Goal: Task Accomplishment & Management: Manage account settings

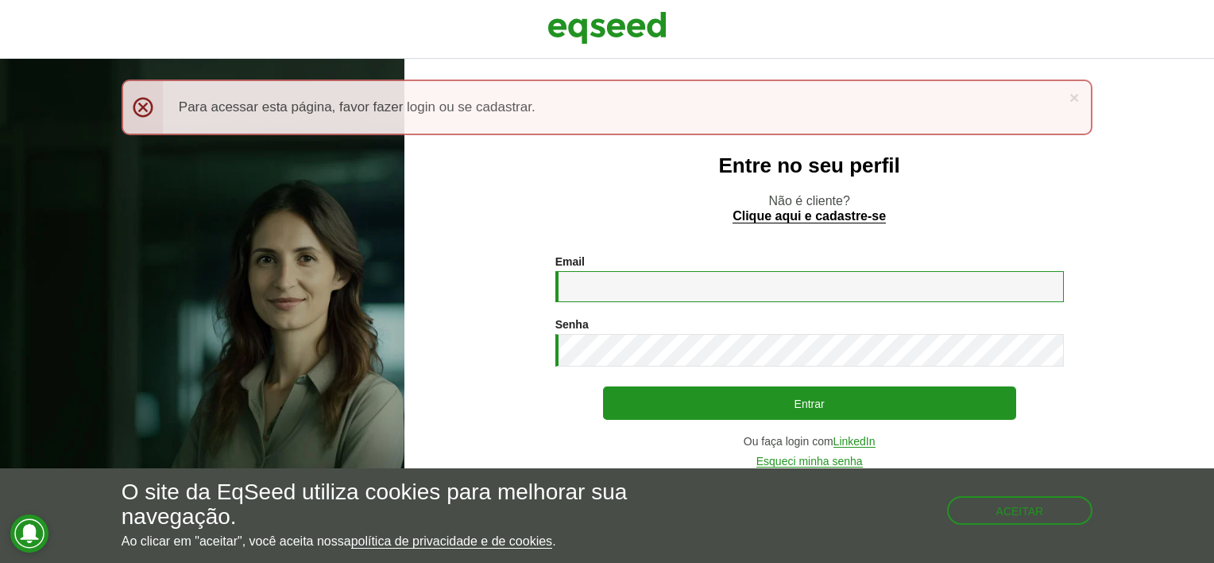
click at [638, 284] on input "Email *" at bounding box center [809, 286] width 508 height 31
type input "**********"
click at [822, 462] on link "Esqueci minha senha" at bounding box center [809, 461] width 106 height 12
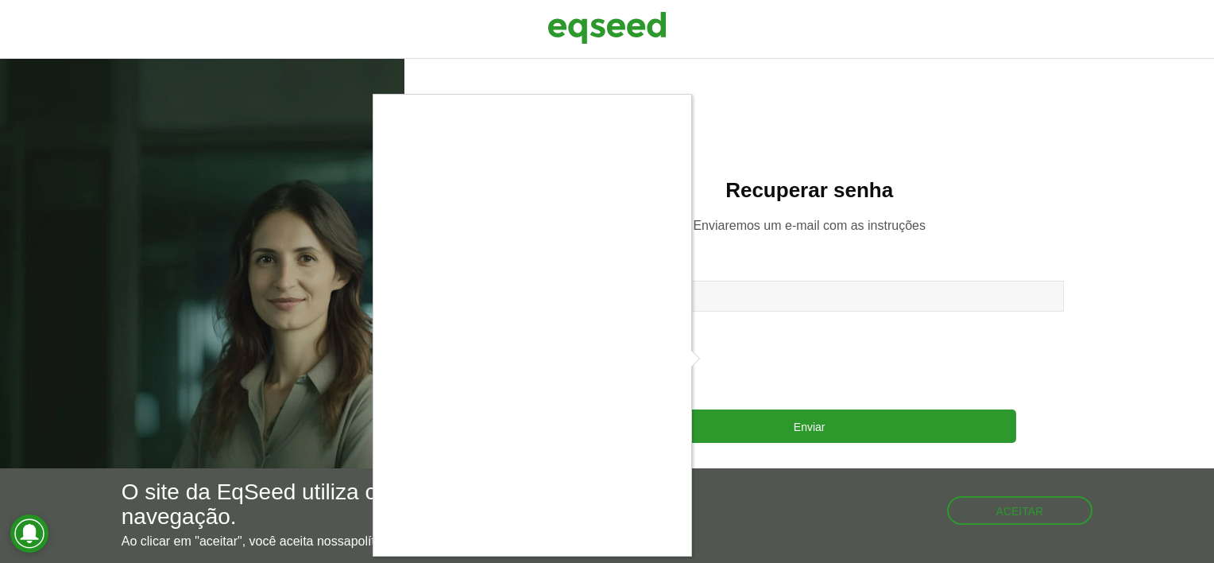
click at [760, 435] on div at bounding box center [607, 281] width 1214 height 563
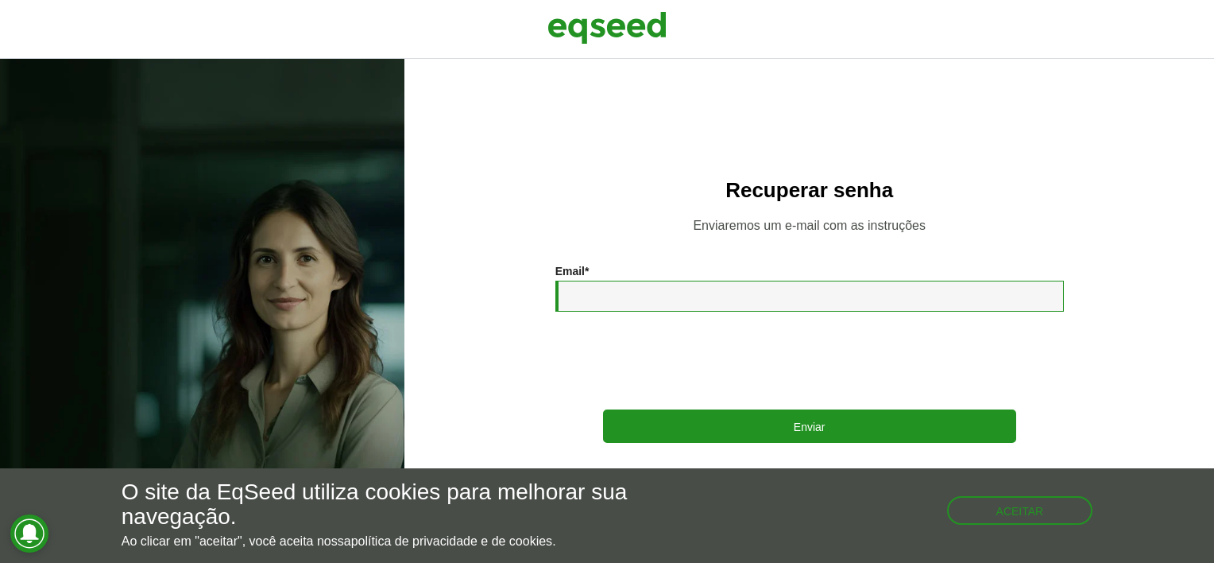
click at [714, 296] on input "Email *" at bounding box center [809, 295] width 508 height 31
type input "**********"
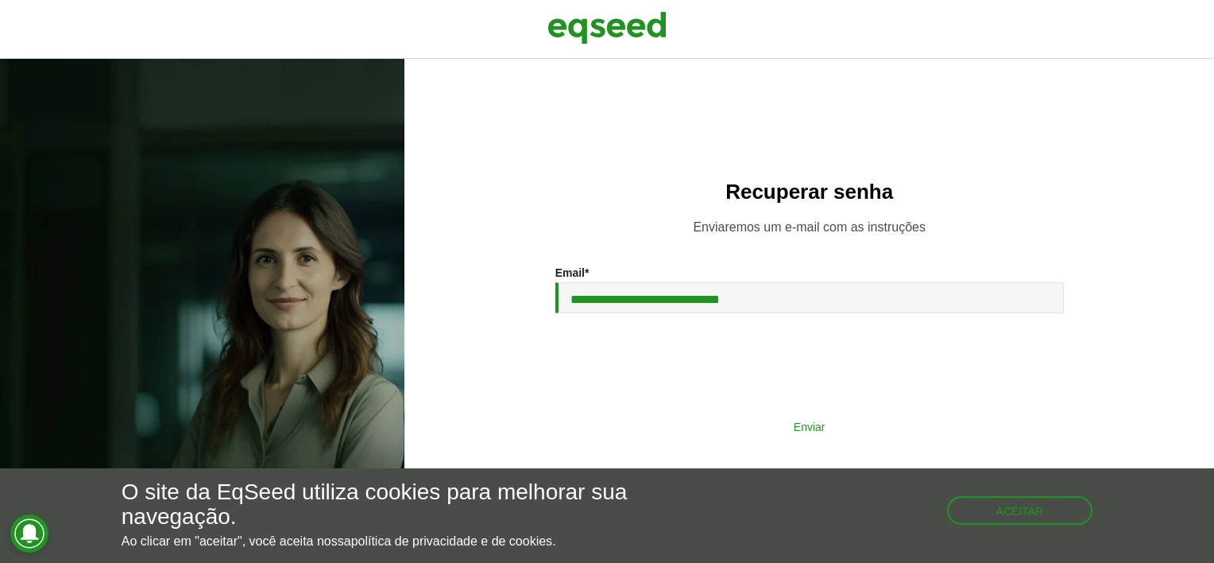
click at [786, 428] on button "Enviar" at bounding box center [809, 426] width 413 height 30
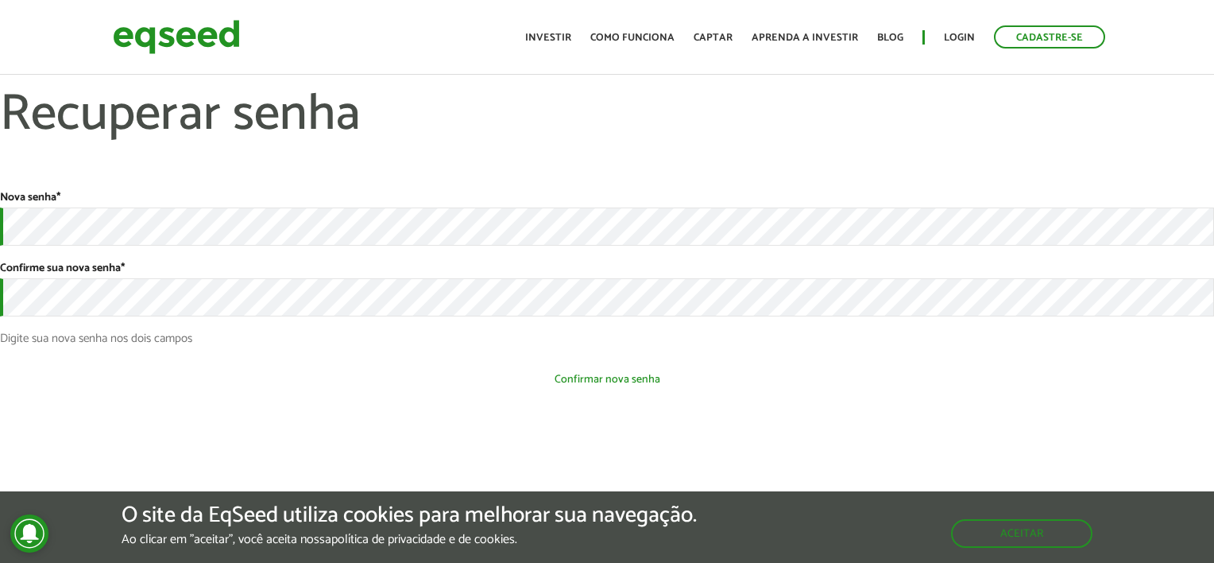
click at [1035, 385] on button "Confirmar nova senha" at bounding box center [607, 379] width 1214 height 30
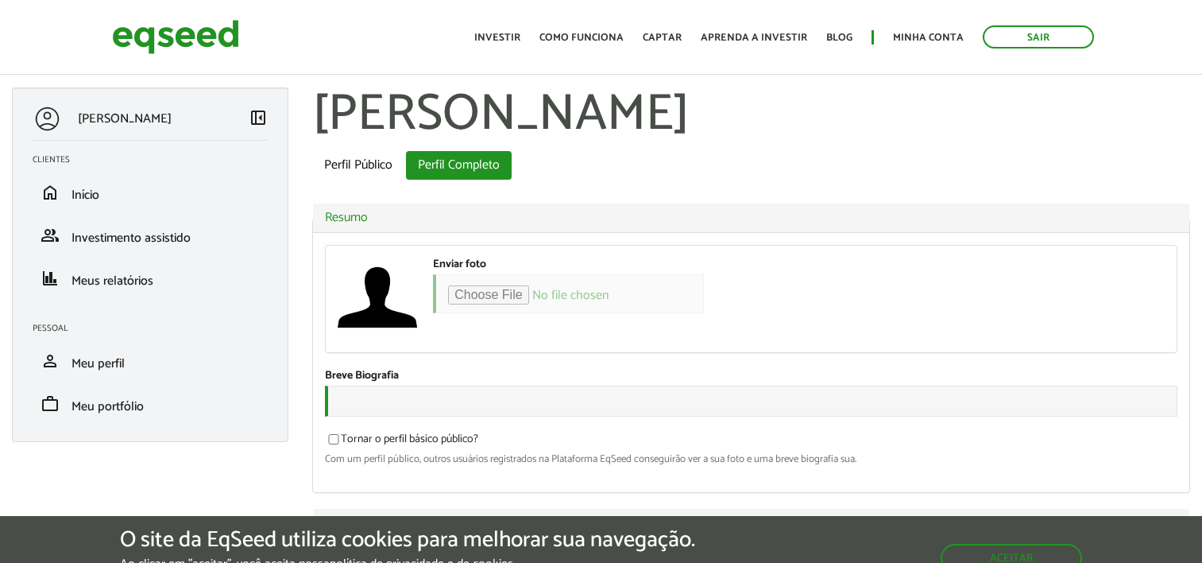
select select "***"
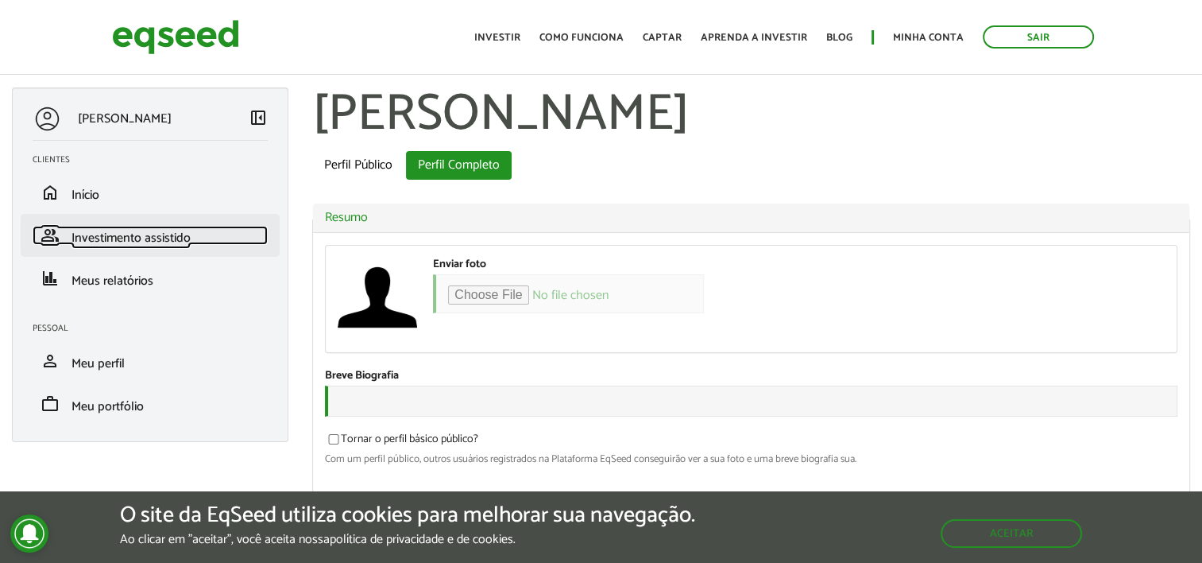
click at [149, 245] on span "Investimento assistido" at bounding box center [131, 237] width 119 height 21
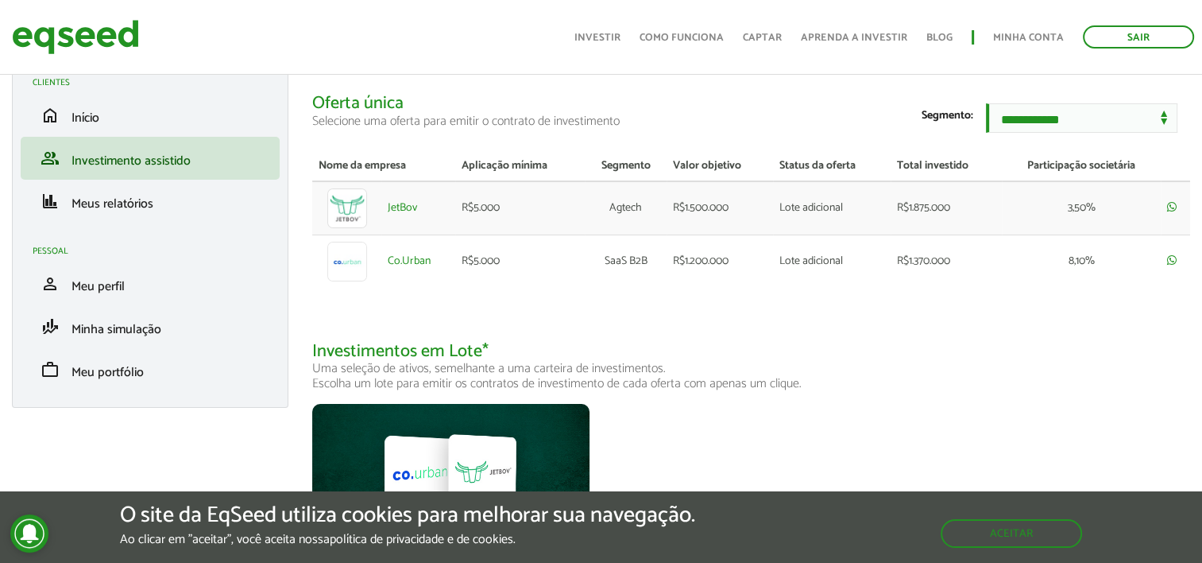
scroll to position [79, 0]
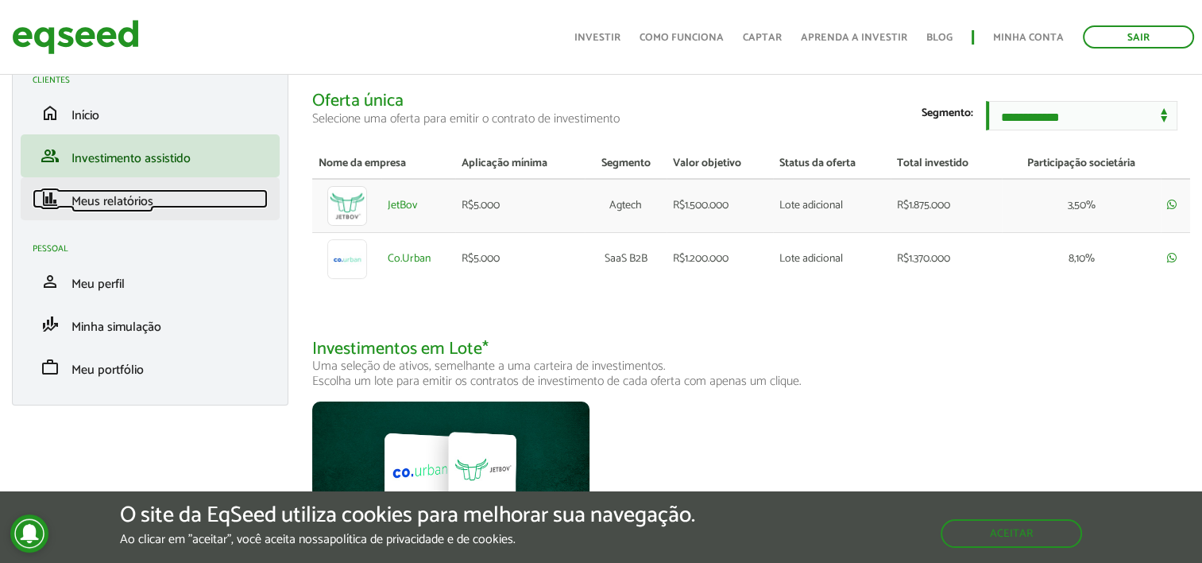
click at [83, 200] on span "Meus relatórios" at bounding box center [113, 201] width 82 height 21
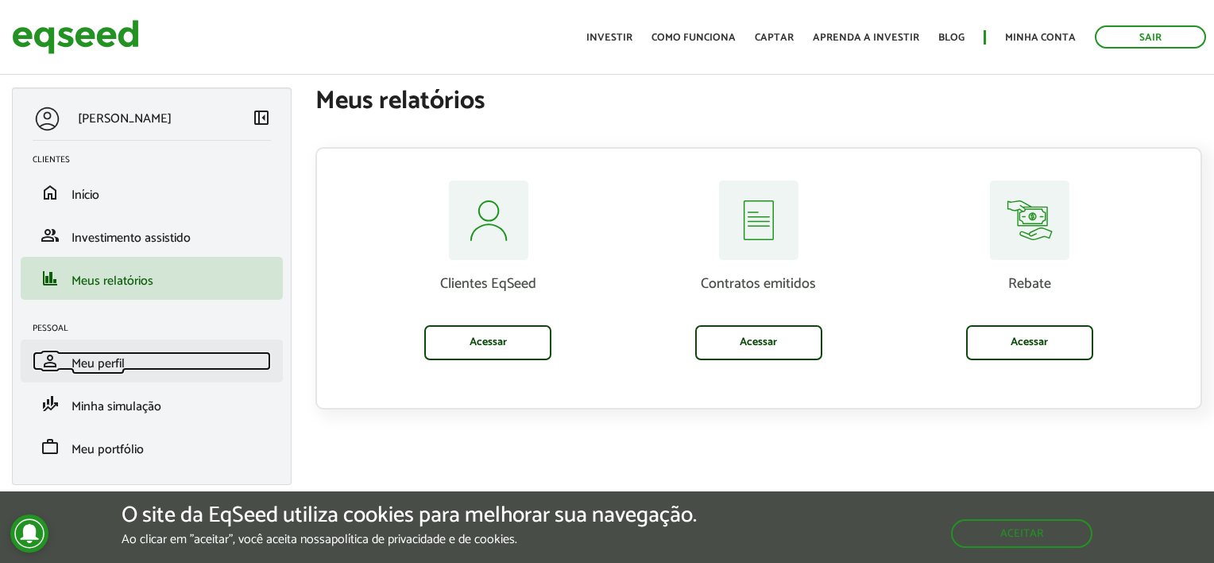
click at [95, 366] on span "Meu perfil" at bounding box center [98, 363] width 53 height 21
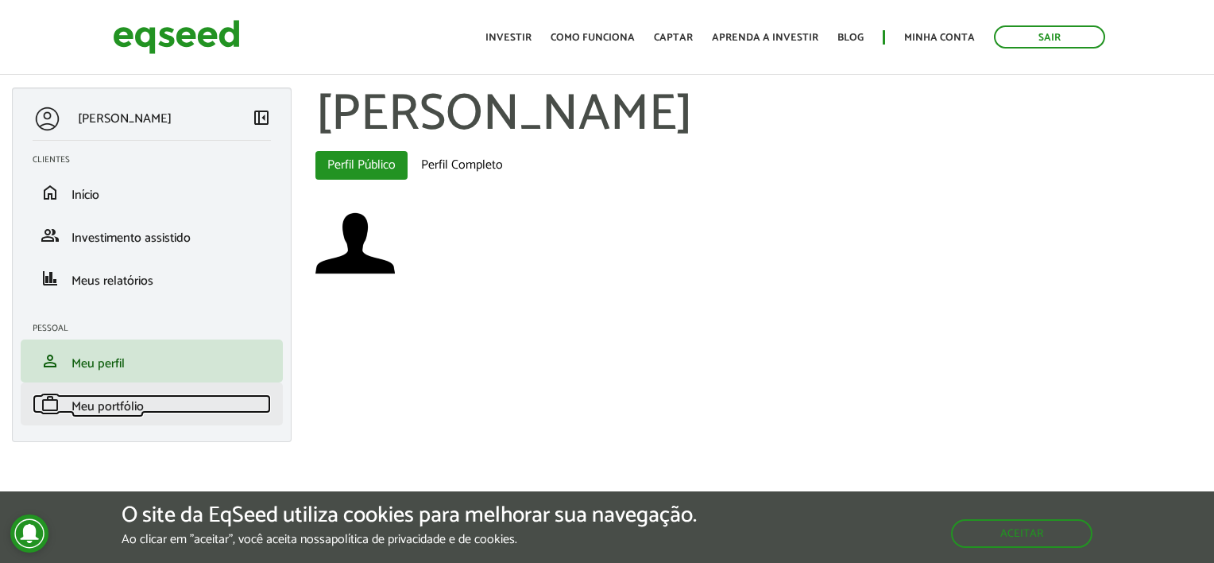
click at [111, 410] on span "Meu portfólio" at bounding box center [108, 406] width 72 height 21
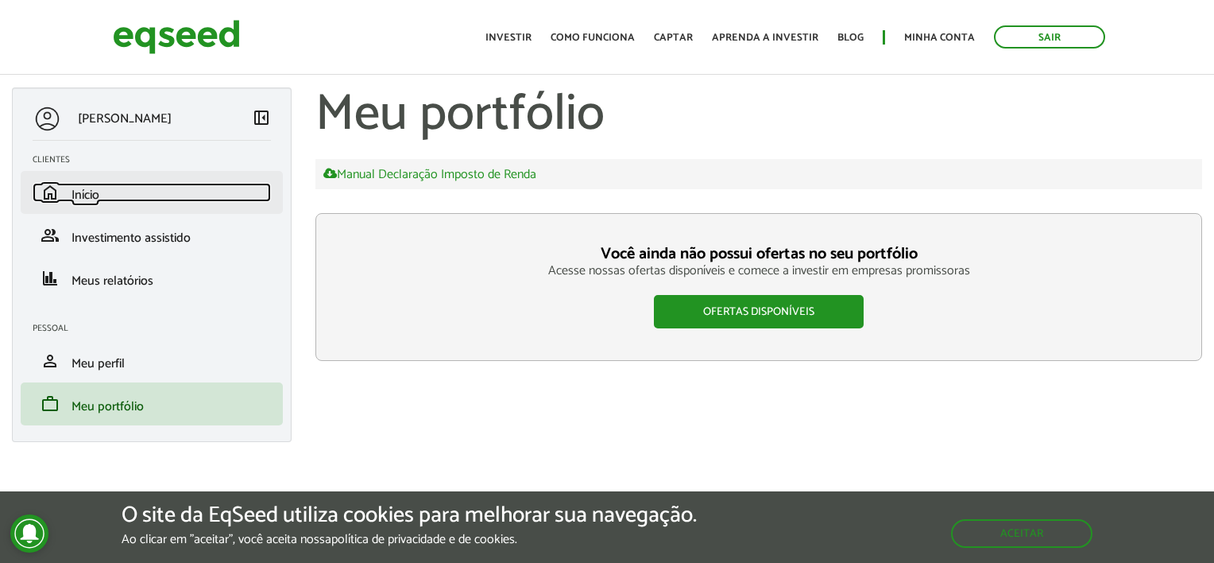
click at [85, 202] on span "Início" at bounding box center [86, 194] width 28 height 21
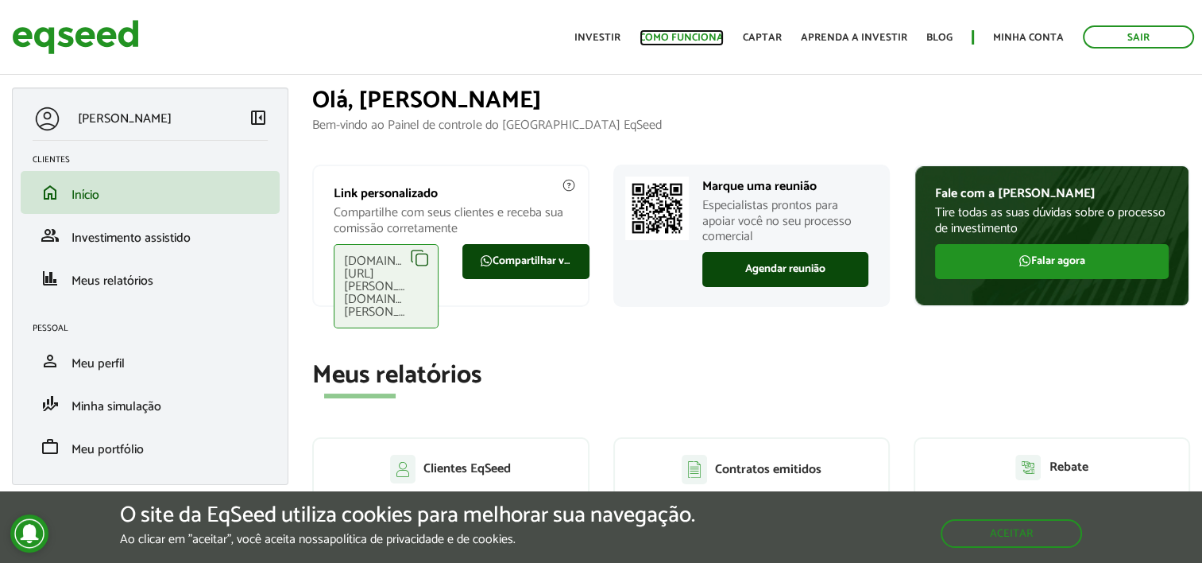
click at [690, 37] on link "Como funciona" at bounding box center [682, 38] width 84 height 10
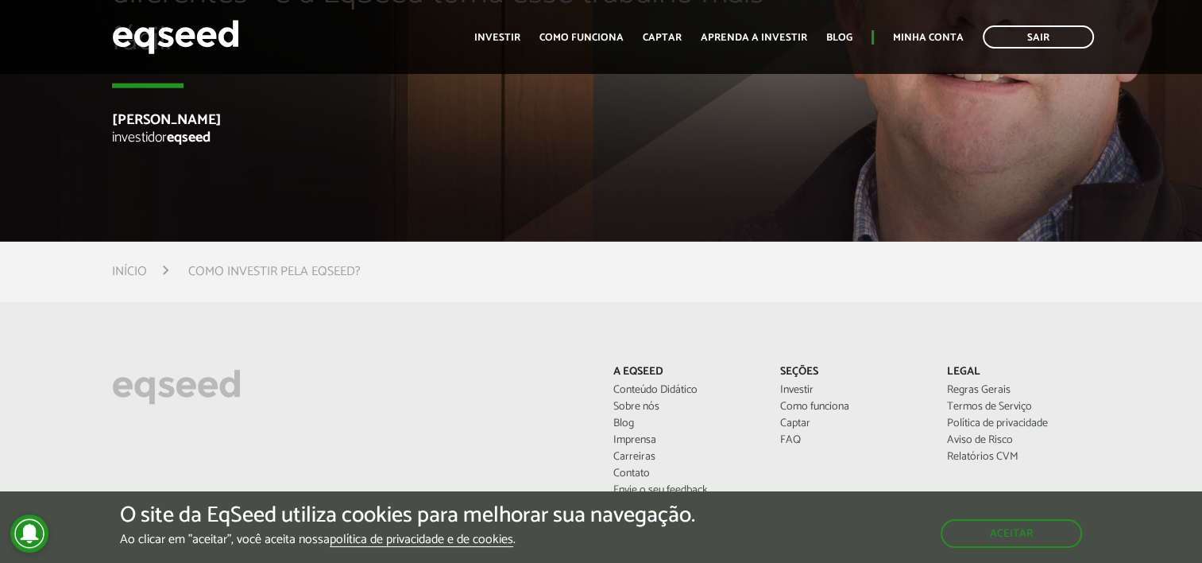
scroll to position [4211, 0]
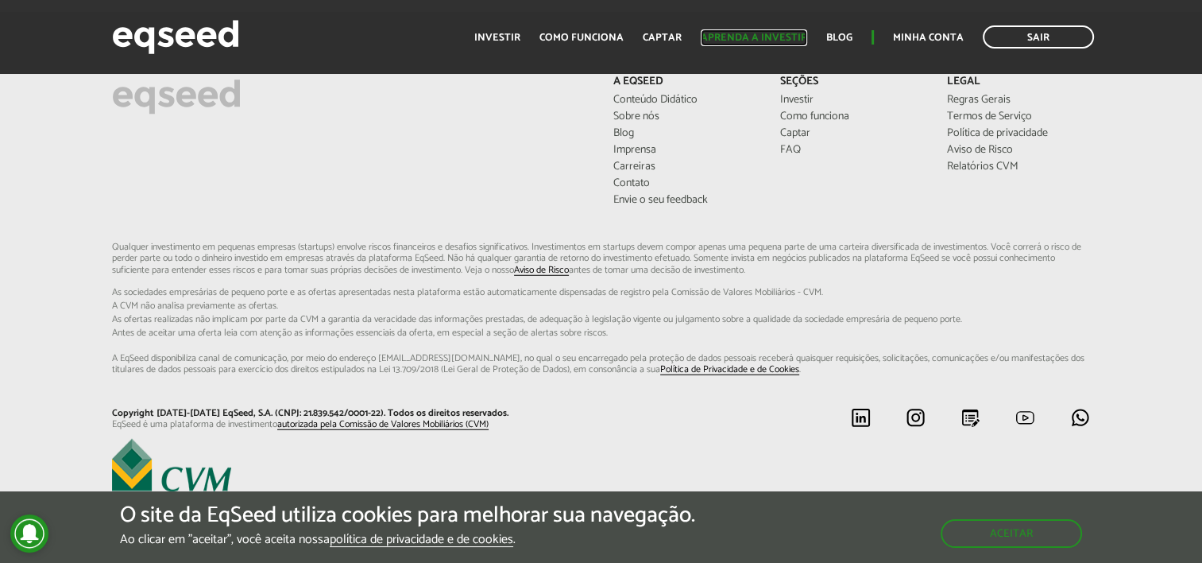
click at [741, 38] on link "Aprenda a investir" at bounding box center [754, 38] width 106 height 10
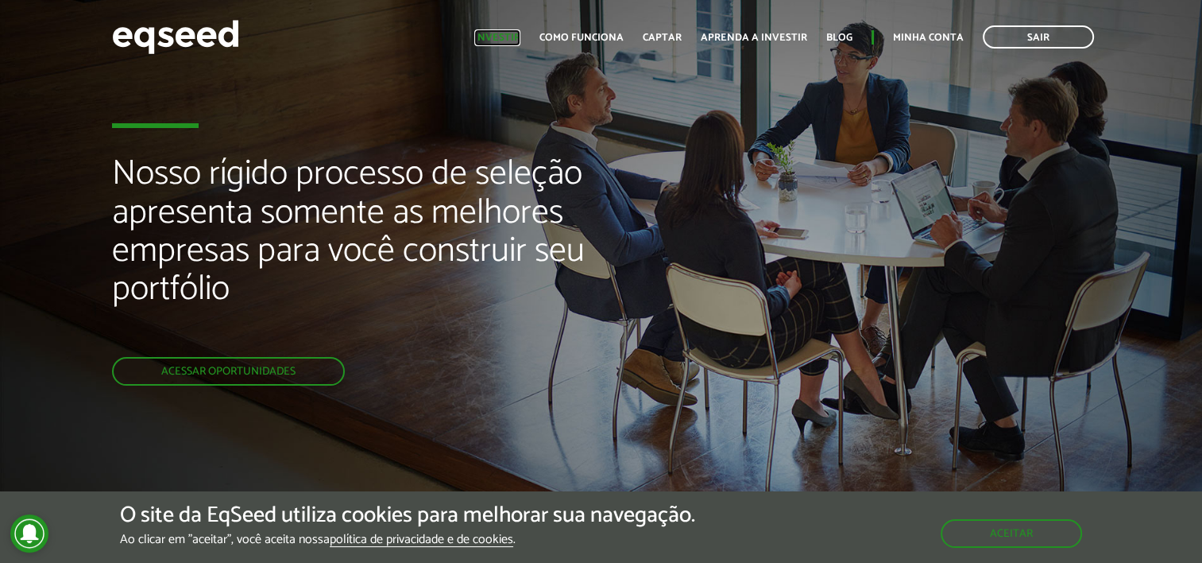
click at [512, 38] on link "Investir" at bounding box center [497, 38] width 46 height 10
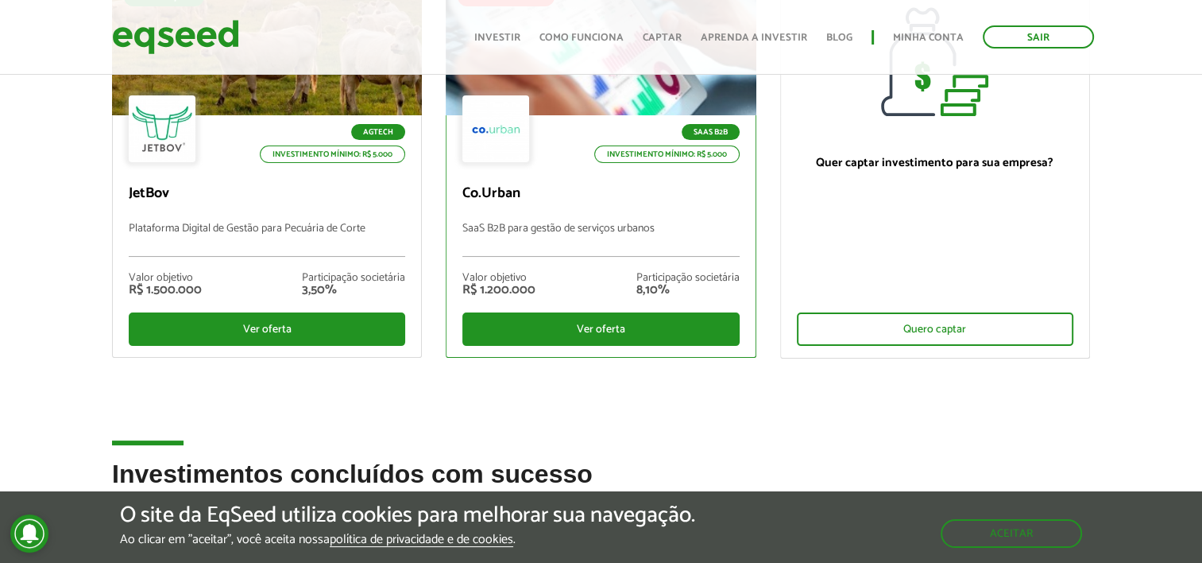
scroll to position [238, 0]
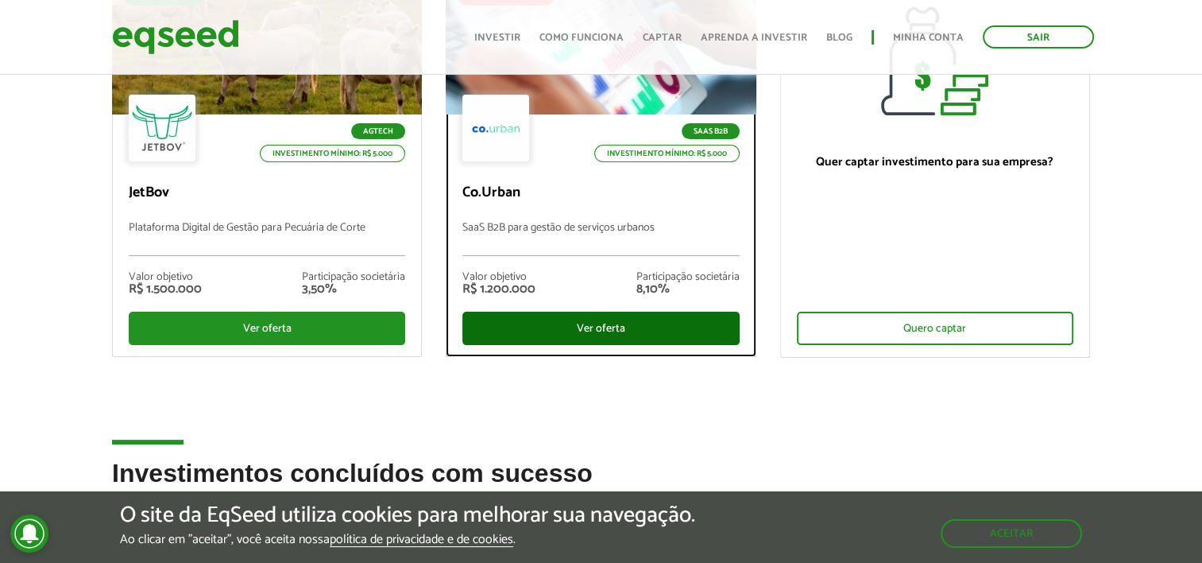
click at [569, 324] on div "Ver oferta" at bounding box center [600, 327] width 276 height 33
